Goal: Task Accomplishment & Management: Manage account settings

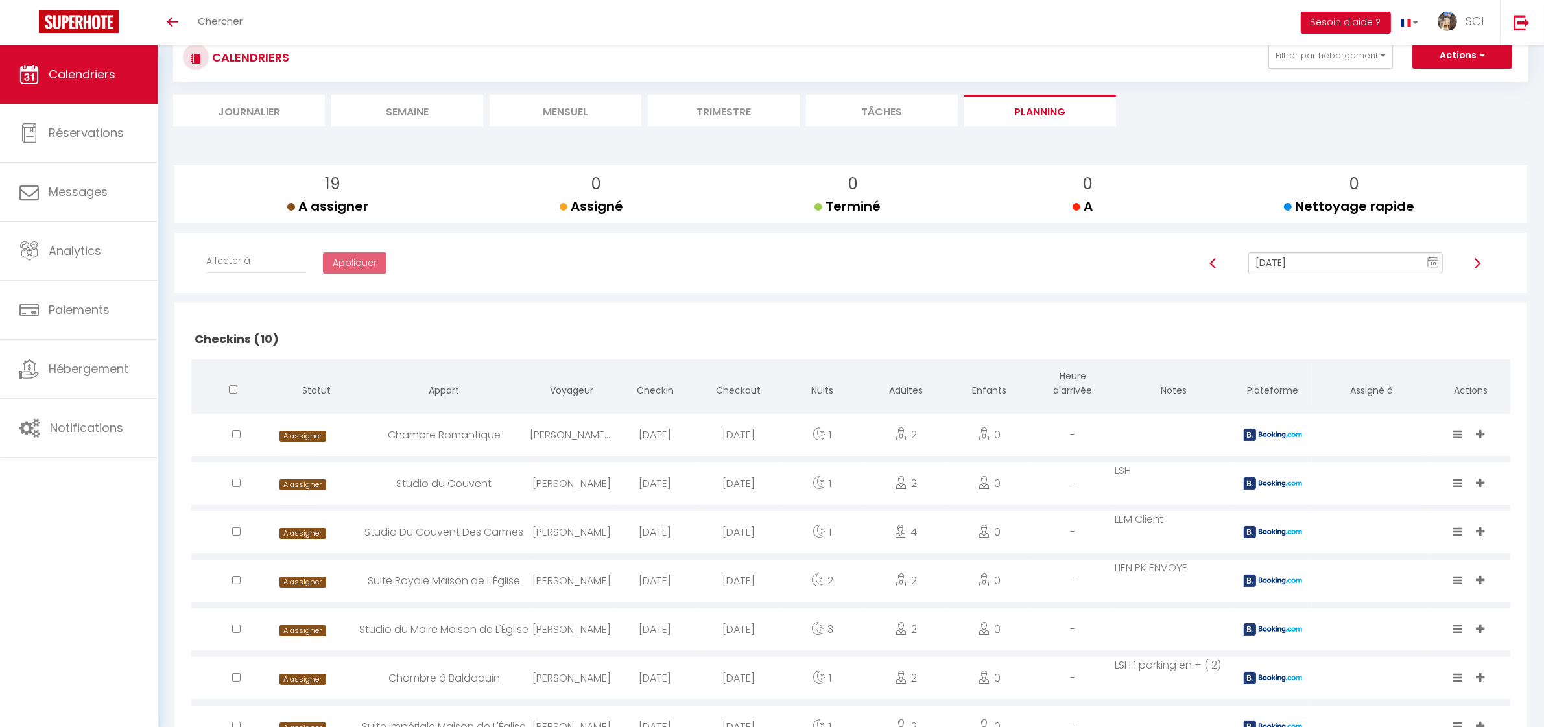
click at [91, 73] on span "Calendriers" at bounding box center [82, 74] width 67 height 16
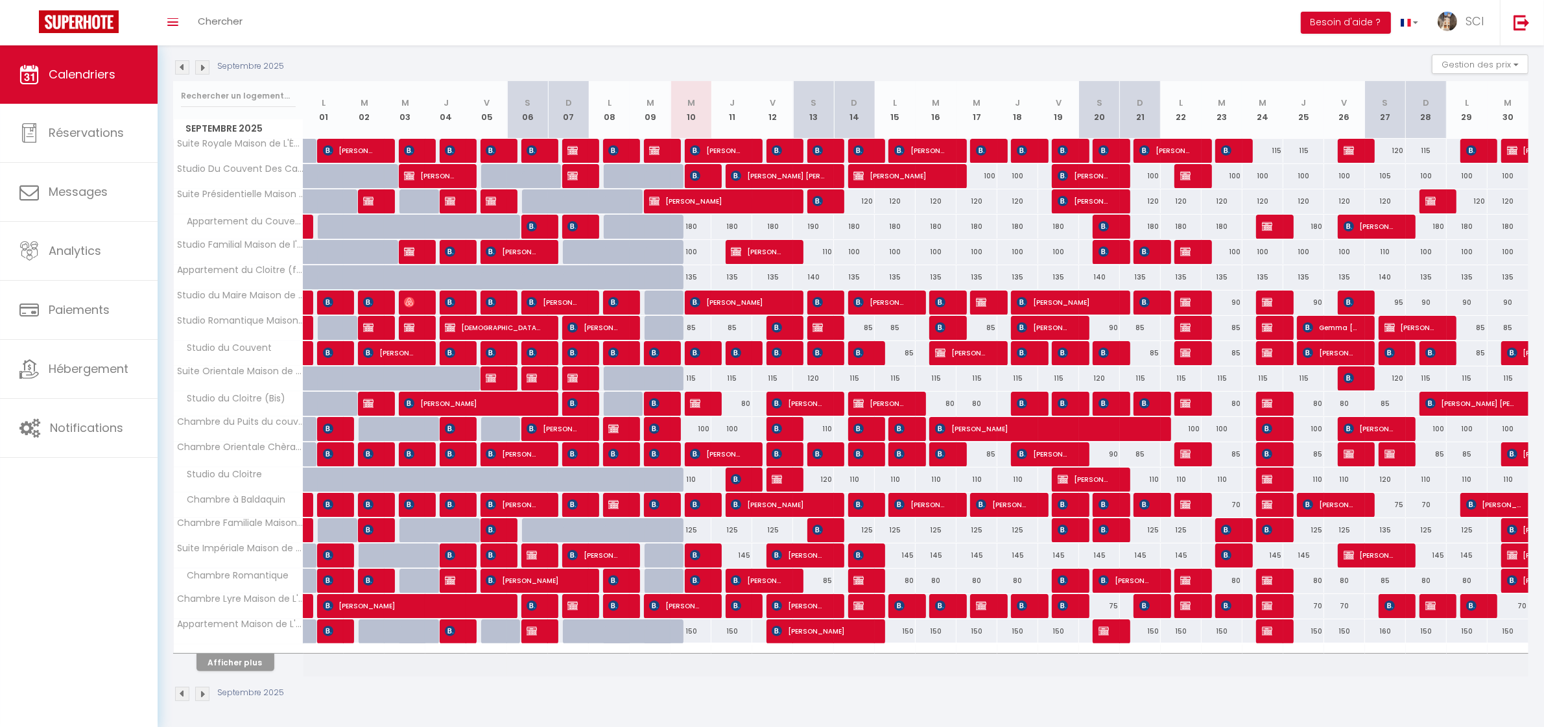
scroll to position [137, 0]
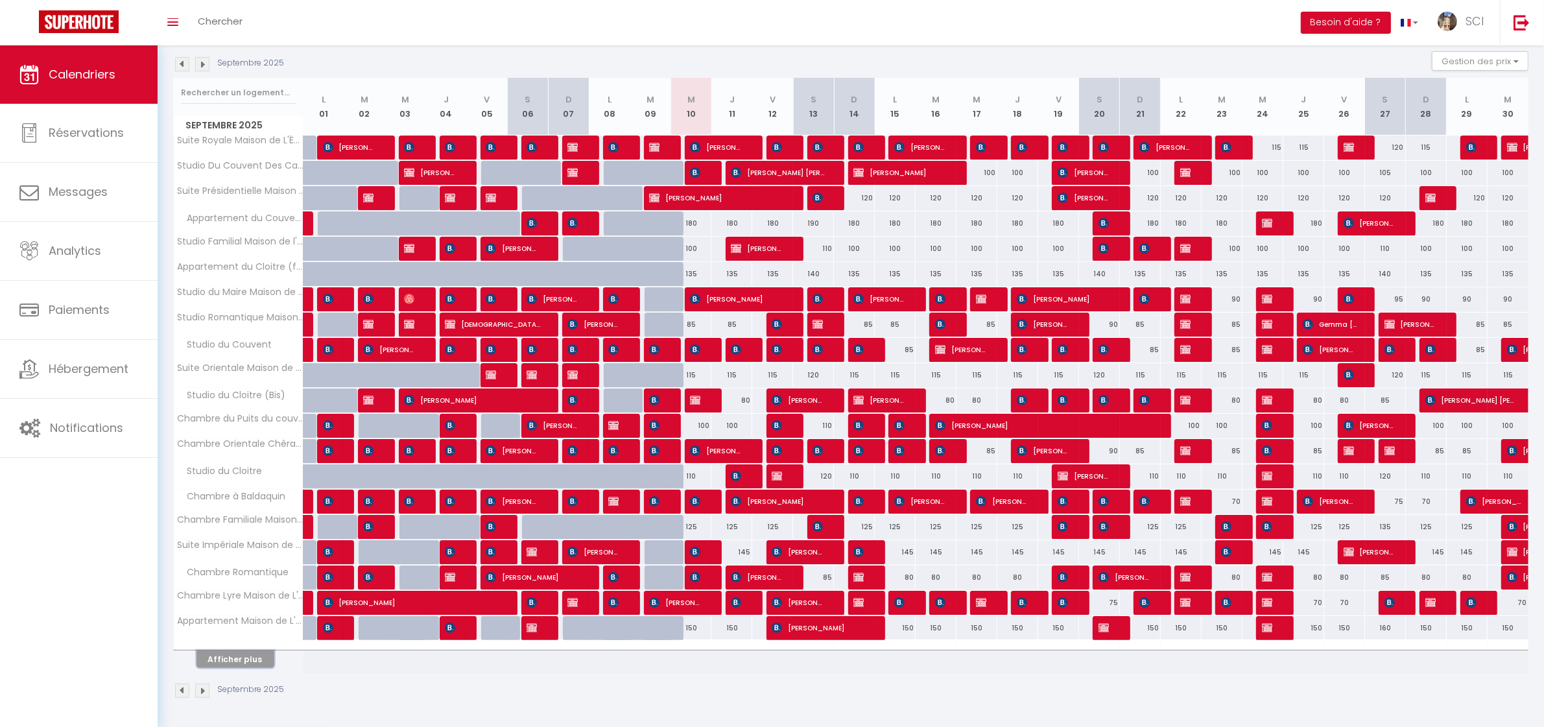
click at [246, 656] on button "Afficher plus" at bounding box center [236, 659] width 78 height 18
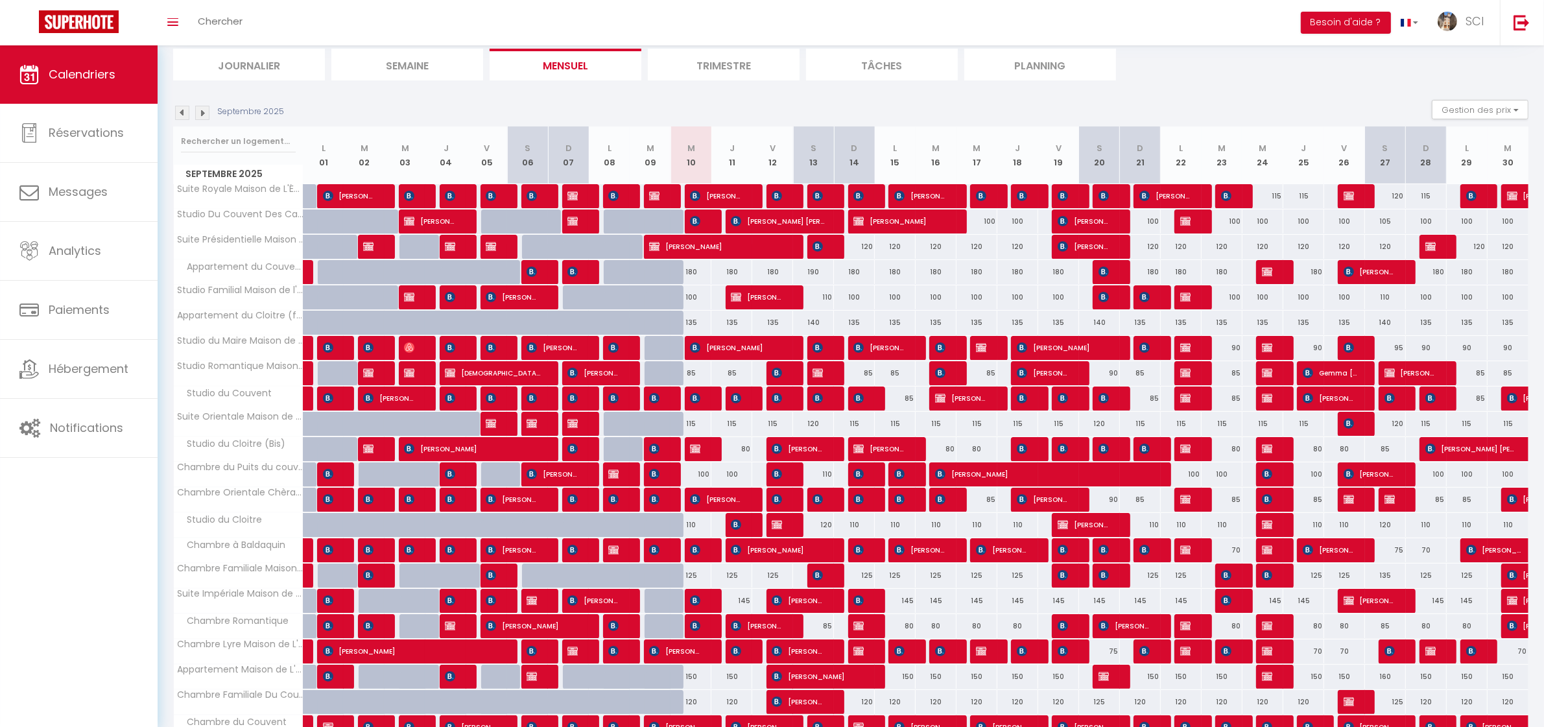
scroll to position [101, 0]
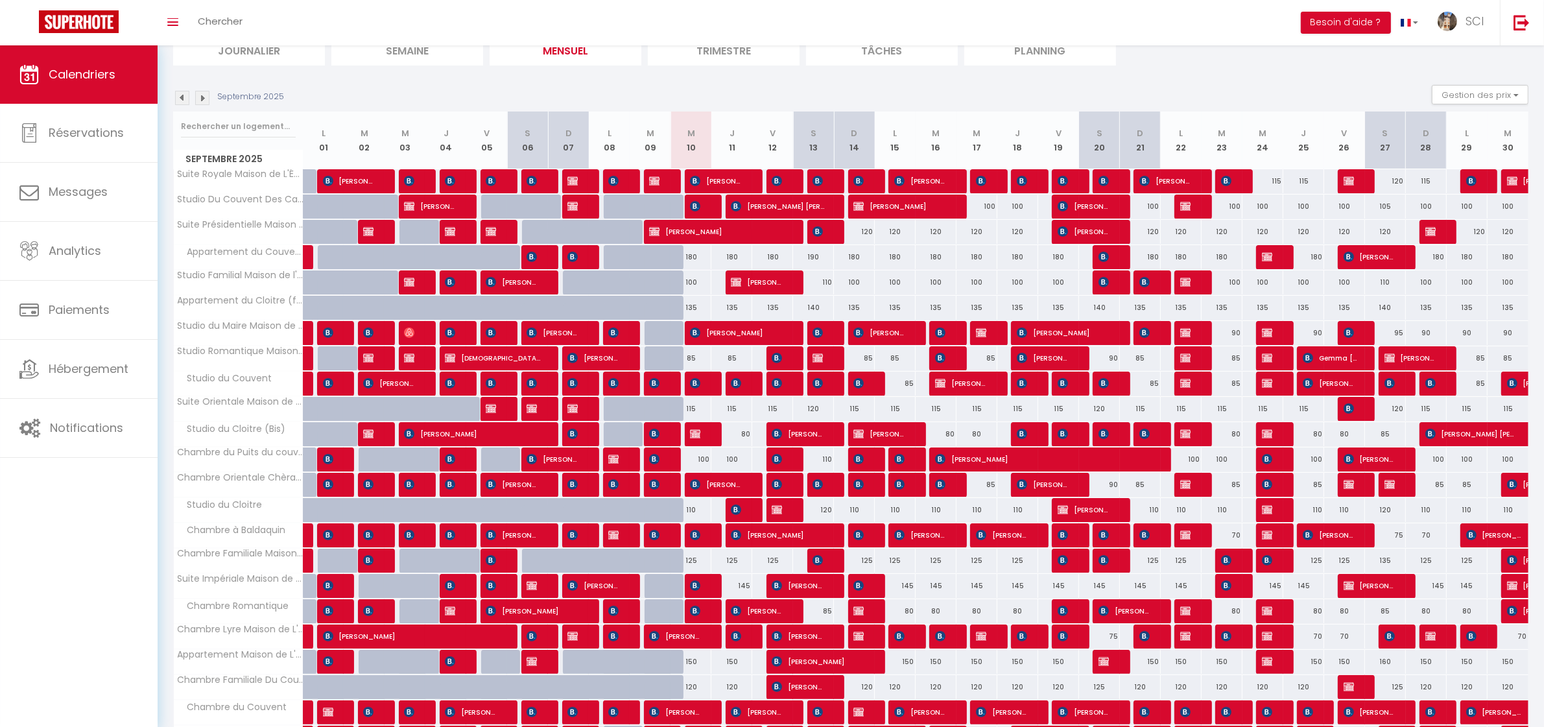
click at [748, 593] on div "145" at bounding box center [731, 586] width 41 height 24
type input "145"
type input "Jeu 11 Septembre 2025"
type input "Ven 12 Septembre 2025"
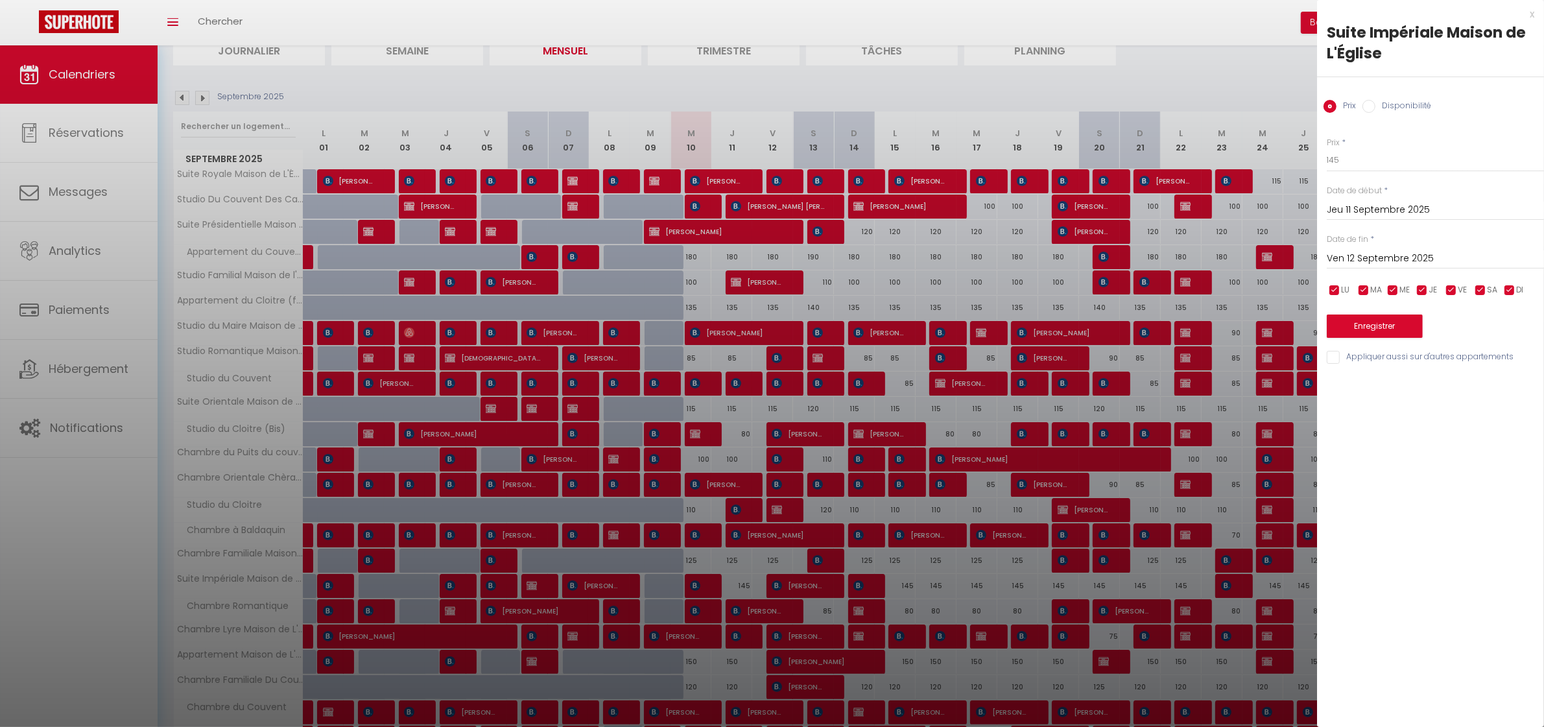
click at [1409, 104] on label "Disponibilité" at bounding box center [1404, 107] width 56 height 14
click at [1376, 104] on input "Disponibilité" at bounding box center [1369, 106] width 13 height 13
radio input "true"
radio input "false"
click at [1352, 159] on select "Disponible Indisponible" at bounding box center [1435, 161] width 217 height 25
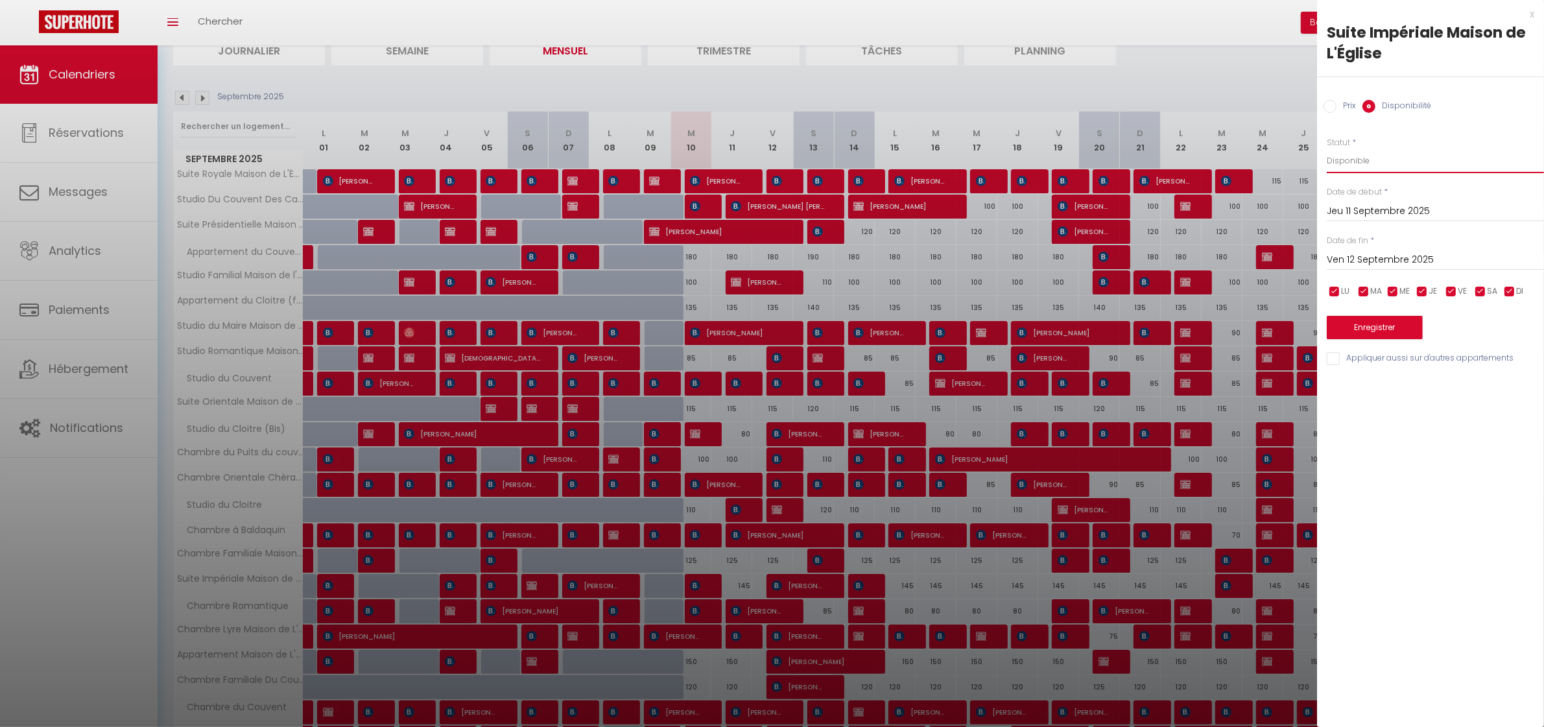
select select "0"
click at [1327, 149] on select "Disponible Indisponible" at bounding box center [1435, 161] width 217 height 25
click at [1379, 323] on button "Enregistrer" at bounding box center [1375, 327] width 96 height 23
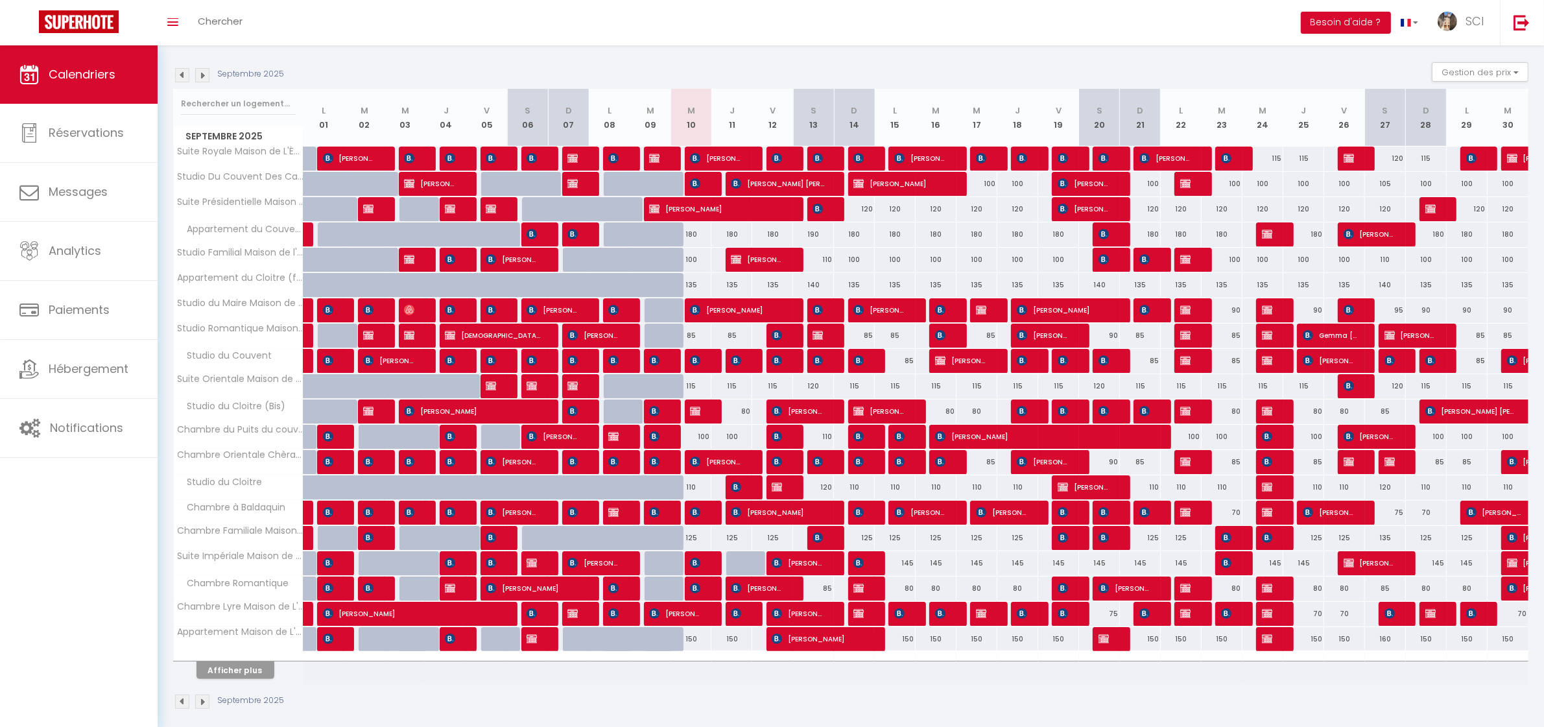
scroll to position [117, 0]
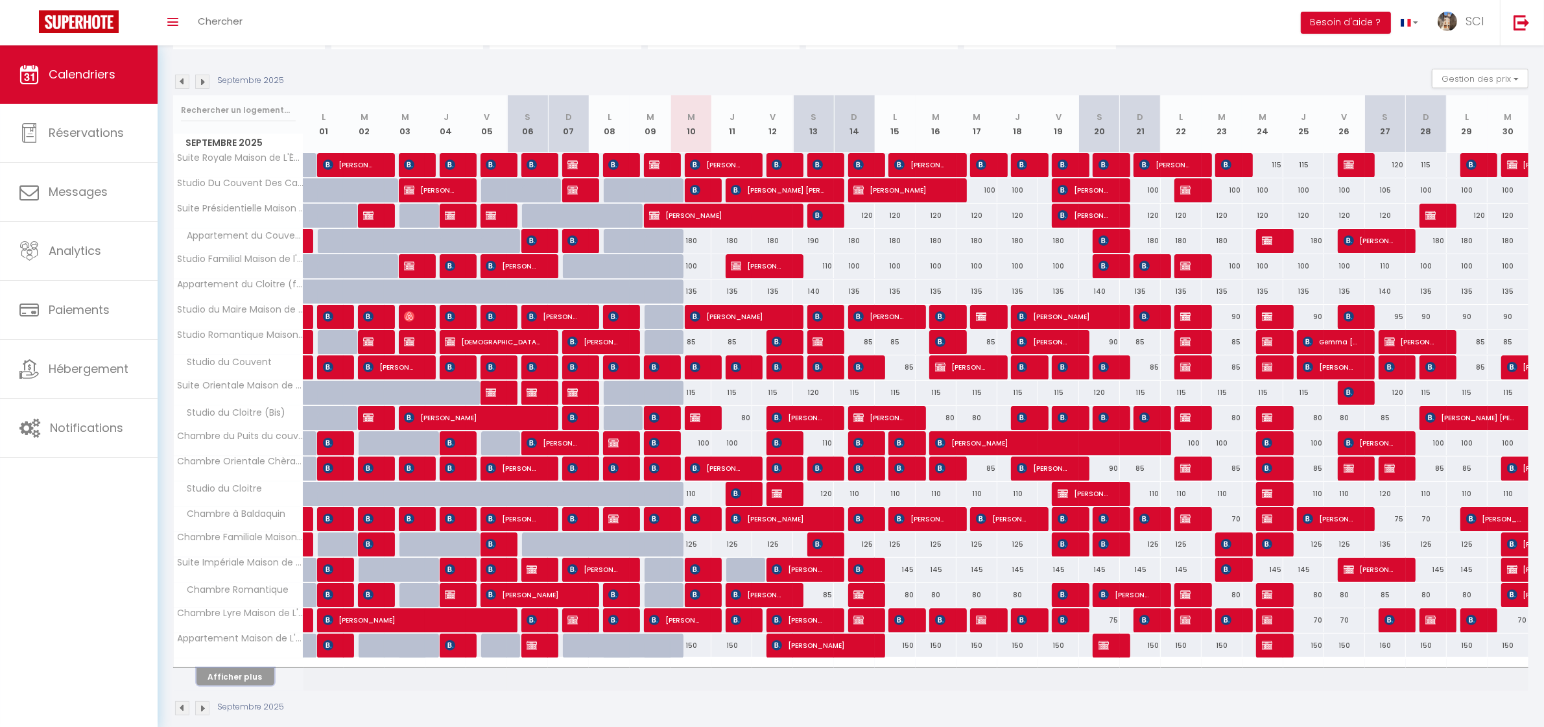
click at [251, 680] on button "Afficher plus" at bounding box center [236, 677] width 78 height 18
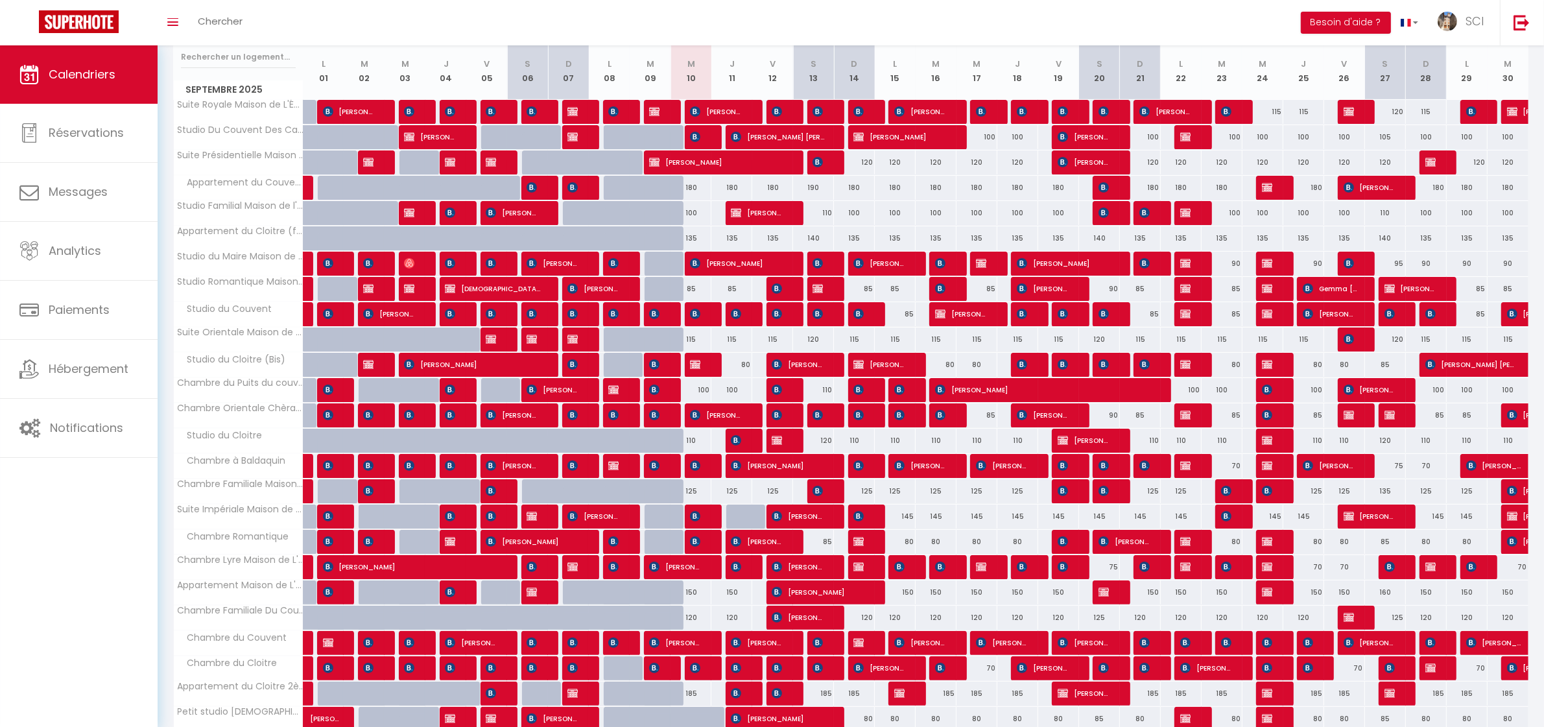
scroll to position [122, 0]
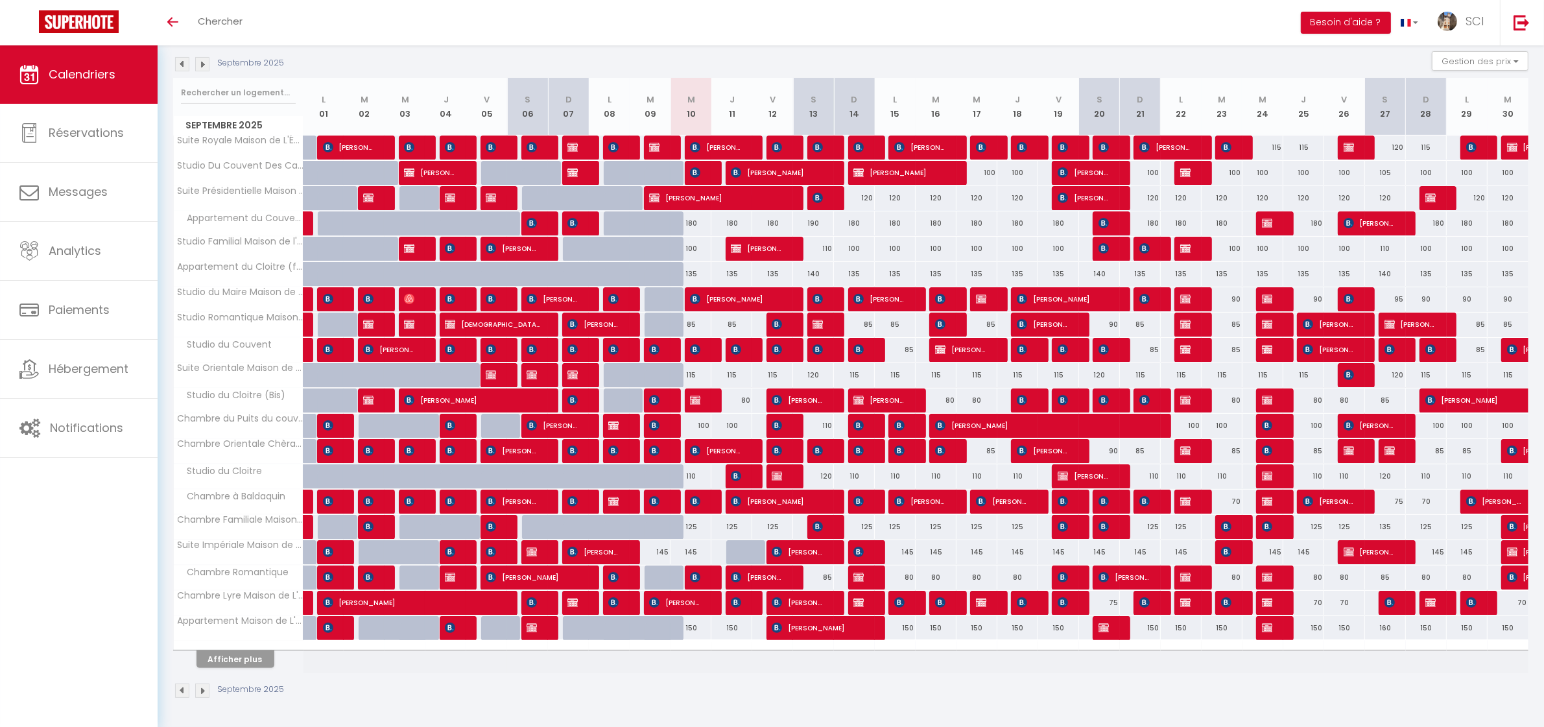
scroll to position [137, 0]
click at [237, 658] on button "Afficher plus" at bounding box center [236, 659] width 78 height 18
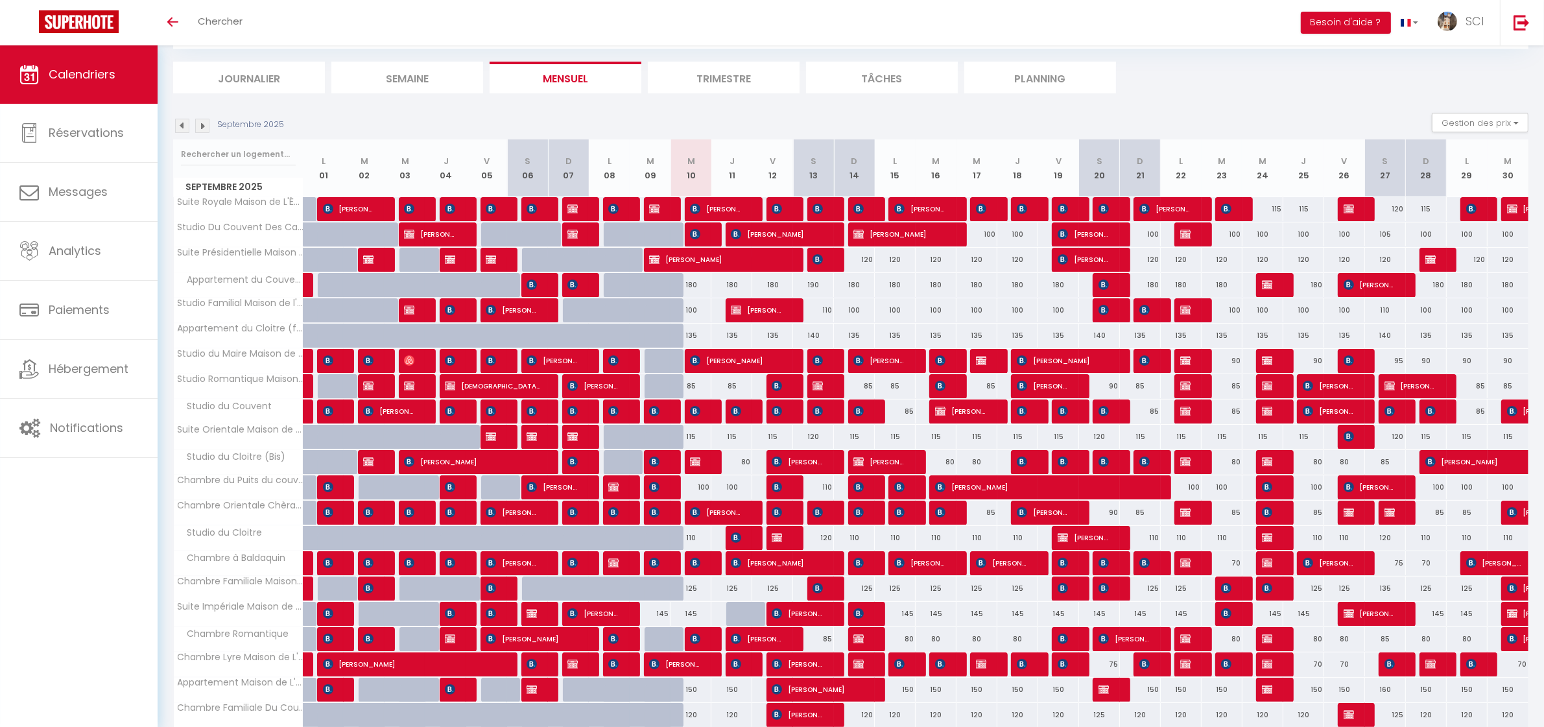
scroll to position [0, 0]
